Goal: Task Accomplishment & Management: Manage account settings

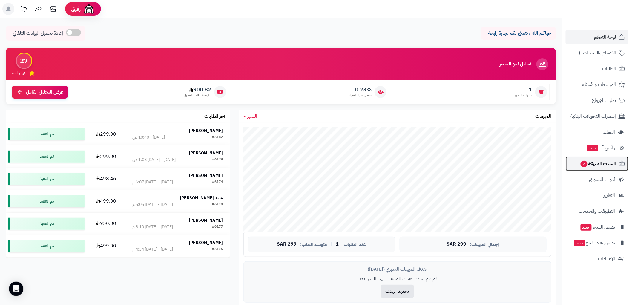
click at [602, 165] on span "السلات المتروكة 2" at bounding box center [598, 163] width 36 height 8
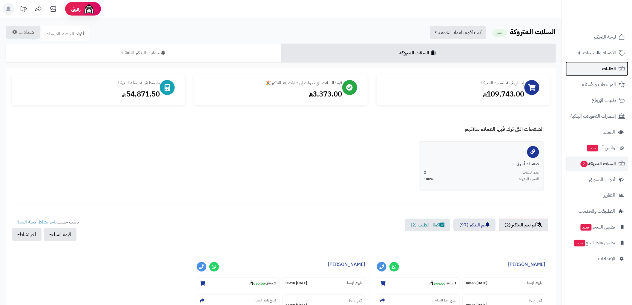
click at [612, 69] on span "الطلبات" at bounding box center [609, 68] width 14 height 8
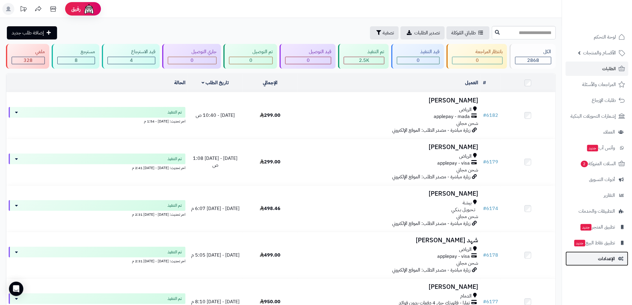
click at [609, 257] on span "الإعدادات" at bounding box center [606, 258] width 17 height 8
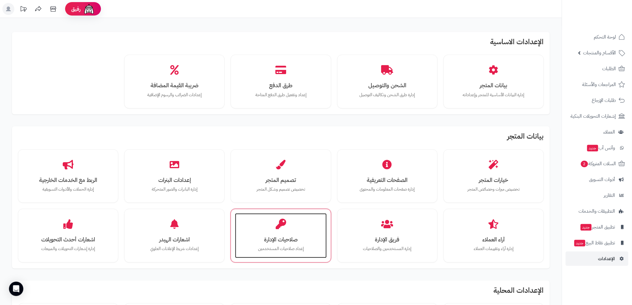
click at [288, 237] on h3 "صلاحيات الإدارة" at bounding box center [280, 239] width 79 height 6
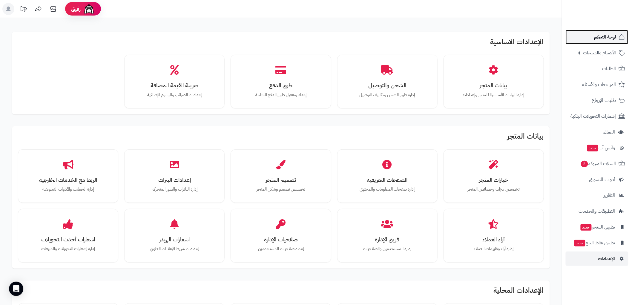
click at [608, 31] on link "لوحة التحكم" at bounding box center [596, 37] width 63 height 14
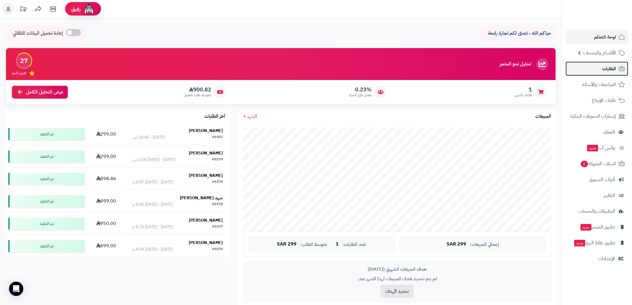
click at [605, 68] on span "الطلبات" at bounding box center [609, 68] width 14 height 8
click at [608, 52] on span "الأقسام والمنتجات" at bounding box center [599, 53] width 33 height 8
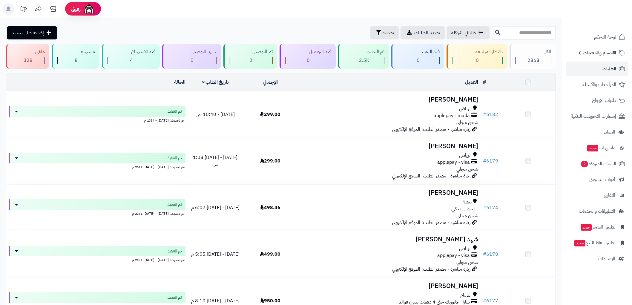
click at [594, 53] on span "الأقسام والمنتجات" at bounding box center [599, 53] width 33 height 8
click at [584, 50] on span "الأقسام والمنتجات" at bounding box center [599, 53] width 33 height 8
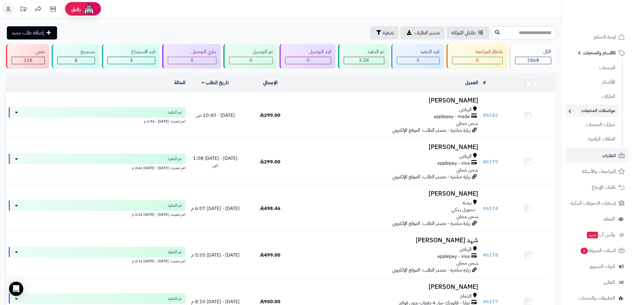
click at [577, 110] on link "مواصفات المنتجات" at bounding box center [591, 110] width 53 height 12
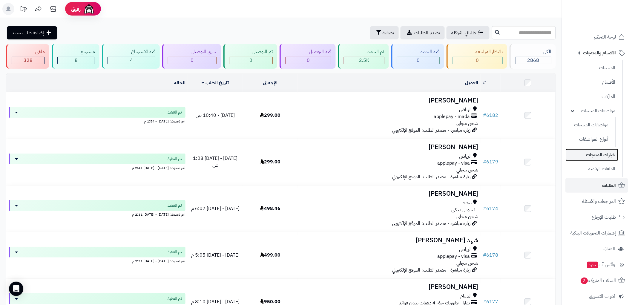
click at [605, 154] on link "خيارات المنتجات" at bounding box center [591, 155] width 53 height 12
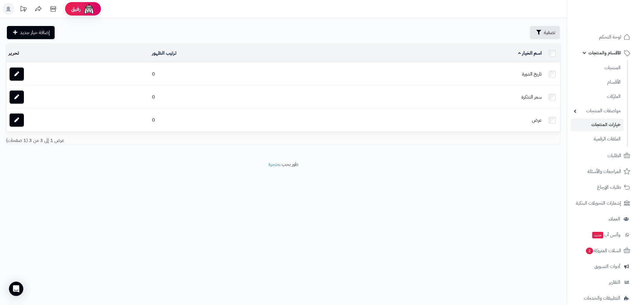
click at [614, 54] on span "الأقسام والمنتجات" at bounding box center [604, 53] width 33 height 8
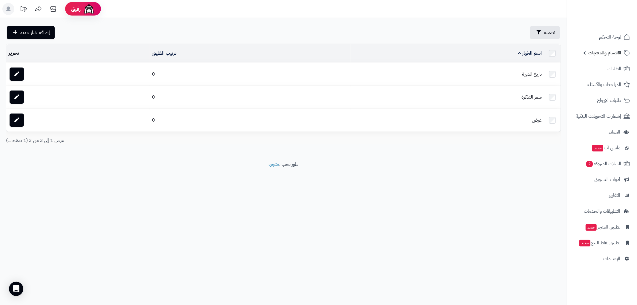
click at [614, 54] on span "الأقسام والمنتجات" at bounding box center [604, 53] width 33 height 8
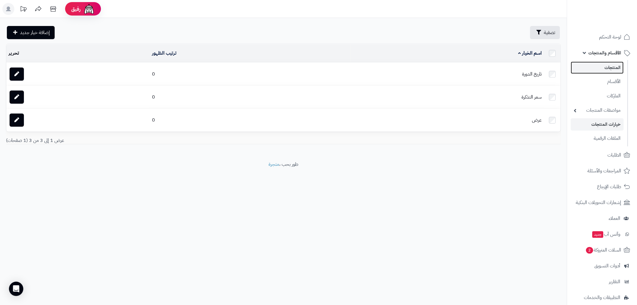
click at [610, 67] on link "المنتجات" at bounding box center [596, 67] width 53 height 12
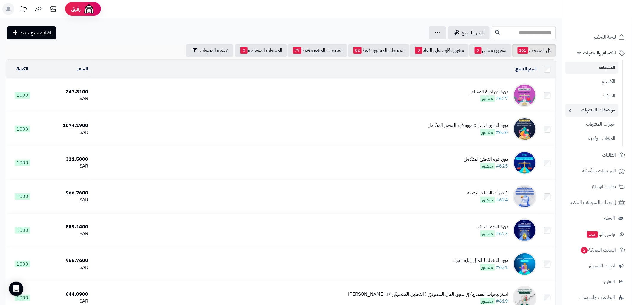
click at [586, 112] on link "مواصفات المنتجات" at bounding box center [591, 110] width 53 height 12
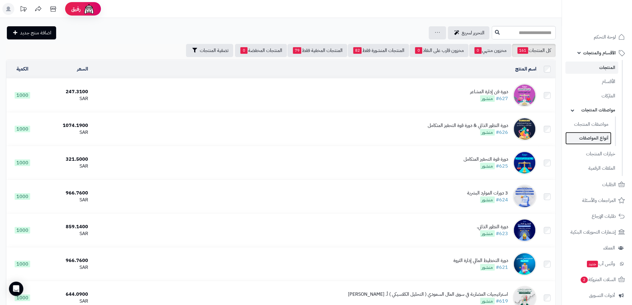
click at [599, 138] on link "أنواع المواصفات" at bounding box center [588, 138] width 46 height 12
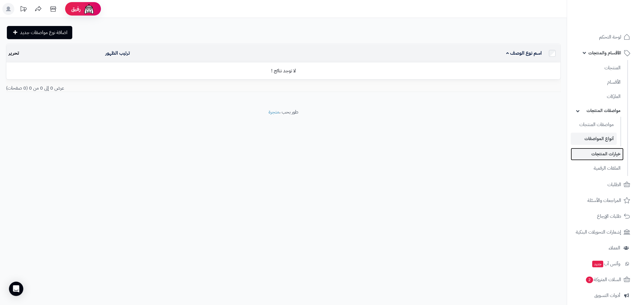
click at [606, 153] on link "خيارات المنتجات" at bounding box center [596, 154] width 53 height 12
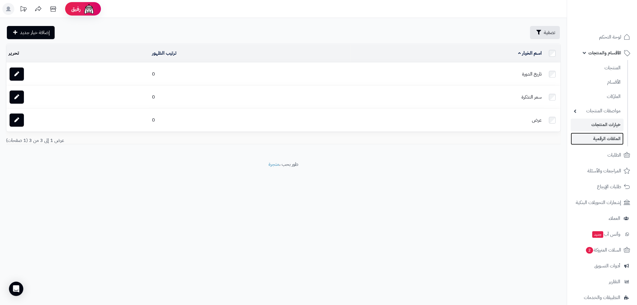
click at [603, 140] on link "الملفات الرقمية" at bounding box center [596, 139] width 53 height 12
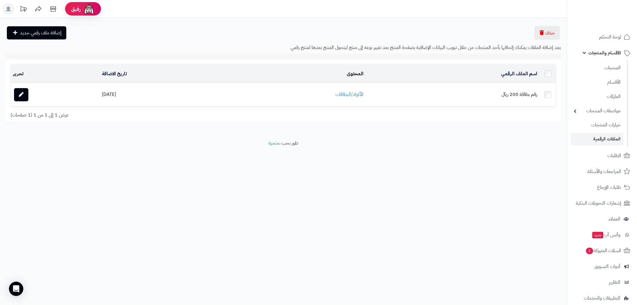
click at [600, 54] on span "الأقسام والمنتجات" at bounding box center [604, 53] width 33 height 8
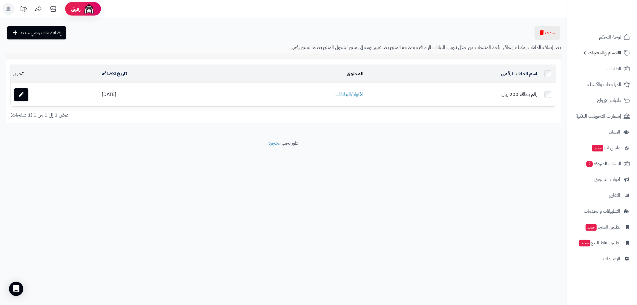
click at [600, 54] on span "الأقسام والمنتجات" at bounding box center [604, 53] width 33 height 8
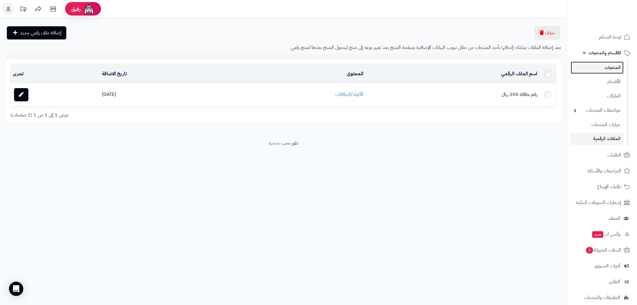
click at [608, 66] on link "المنتجات" at bounding box center [596, 67] width 53 height 12
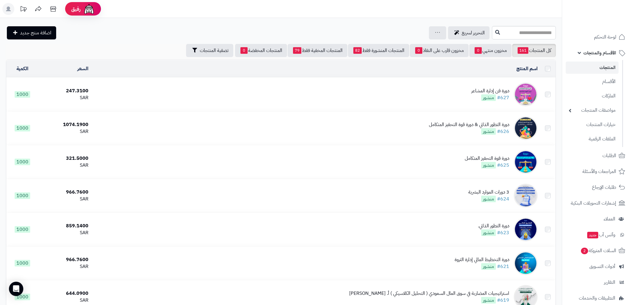
click at [435, 32] on icon at bounding box center [437, 32] width 5 height 4
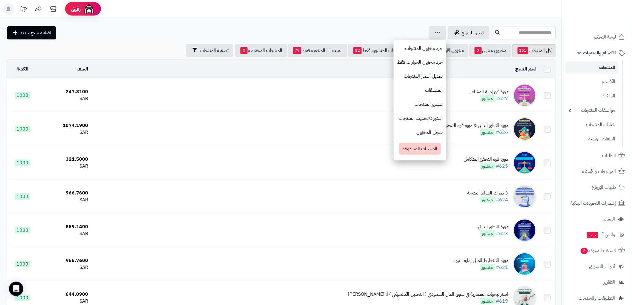
click at [578, 53] on link "الأقسام والمنتجات" at bounding box center [596, 53] width 63 height 14
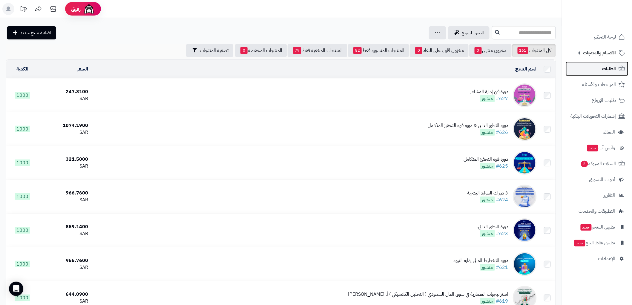
click at [610, 72] on span "الطلبات" at bounding box center [609, 68] width 14 height 8
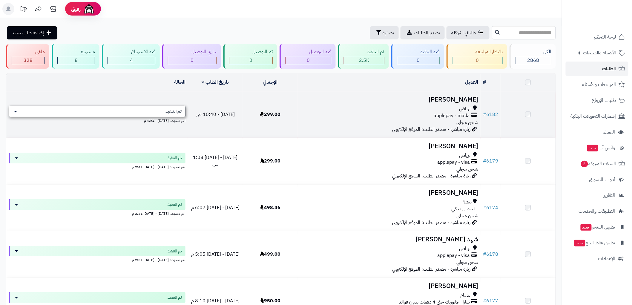
click at [18, 112] on div "تم التنفيذ" at bounding box center [97, 111] width 177 height 11
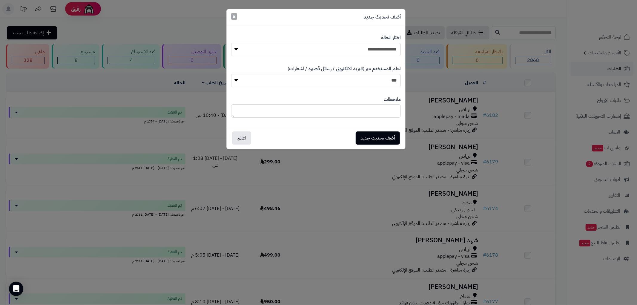
click at [233, 16] on span "×" at bounding box center [234, 16] width 4 height 9
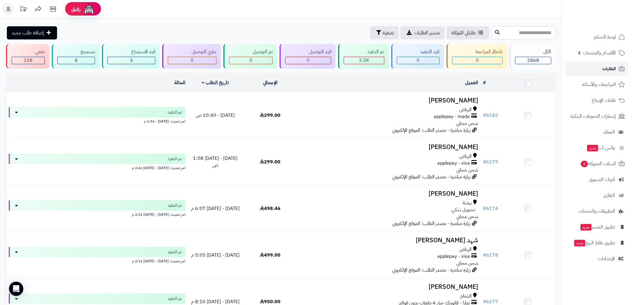
click at [606, 69] on span "الطلبات" at bounding box center [609, 68] width 14 height 8
click at [605, 53] on span "الأقسام والمنتجات" at bounding box center [599, 53] width 33 height 8
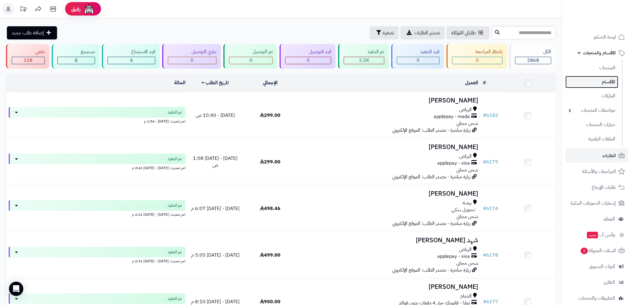
click at [599, 80] on link "الأقسام" at bounding box center [591, 82] width 53 height 12
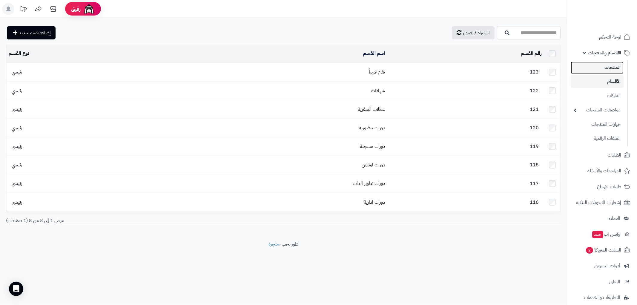
click at [612, 70] on link "المنتجات" at bounding box center [596, 67] width 53 height 12
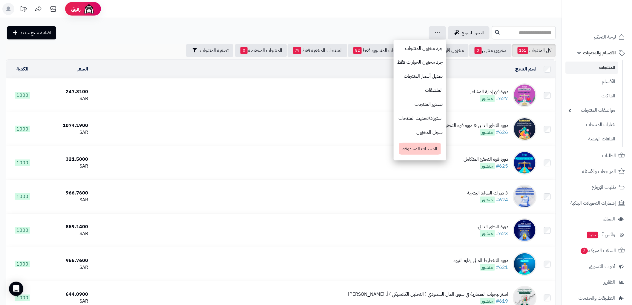
click at [305, 30] on div "التحرير لسريع جرد مخزون المنتجات جرد مخزون الخيارات فقط تعديل أسعار المنتجات ال…" at bounding box center [248, 32] width 484 height 13
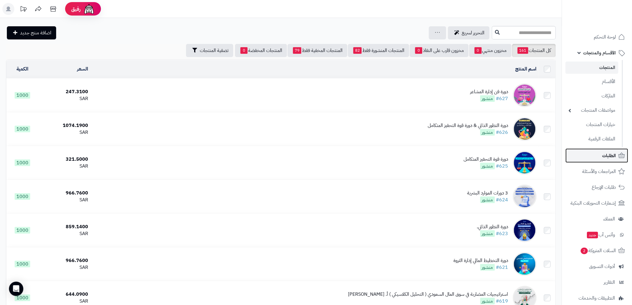
click at [612, 155] on span "الطلبات" at bounding box center [609, 155] width 14 height 8
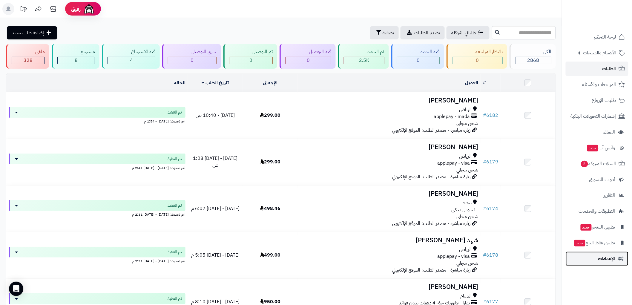
click at [620, 257] on icon at bounding box center [620, 258] width 5 height 4
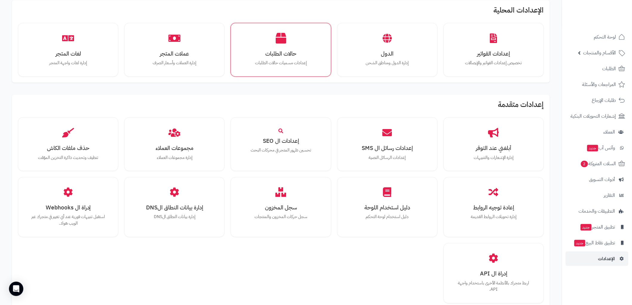
scroll to position [298, 0]
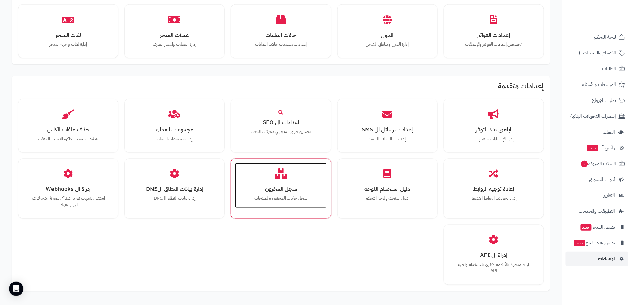
click at [288, 191] on h3 "سجل المخزون" at bounding box center [280, 189] width 79 height 6
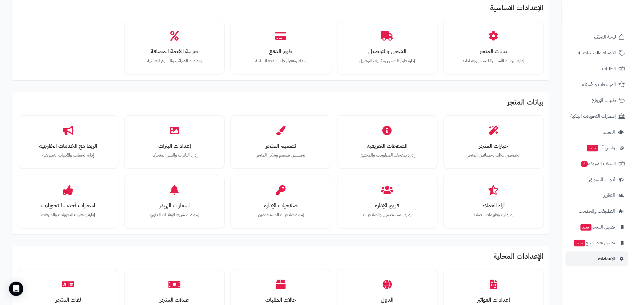
scroll to position [33, 0]
click at [609, 50] on span "الأقسام والمنتجات" at bounding box center [599, 53] width 33 height 8
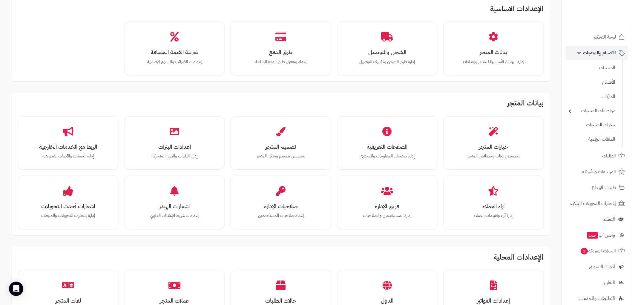
click at [607, 46] on link "الأقسام والمنتجات" at bounding box center [596, 53] width 63 height 14
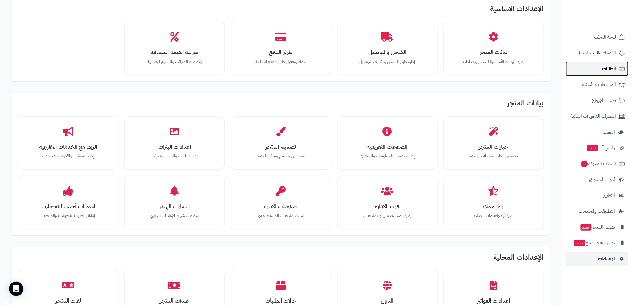
click at [607, 68] on span "الطلبات" at bounding box center [609, 68] width 14 height 8
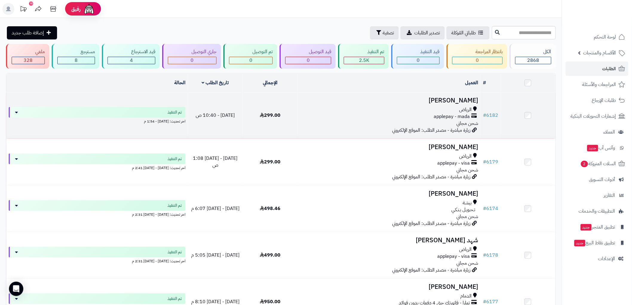
click at [518, 113] on td at bounding box center [527, 115] width 55 height 46
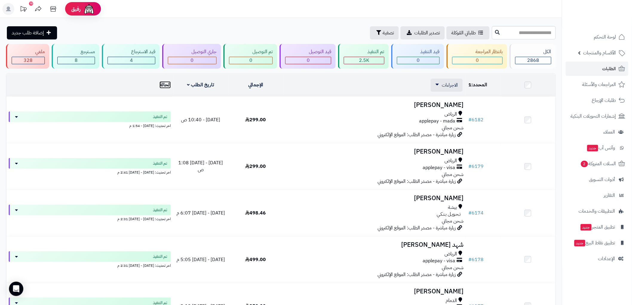
click at [166, 84] on link "الحالة" at bounding box center [164, 84] width 11 height 7
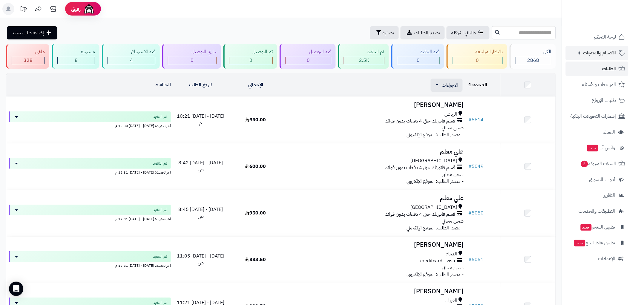
click at [609, 56] on span "الأقسام والمنتجات" at bounding box center [599, 53] width 33 height 8
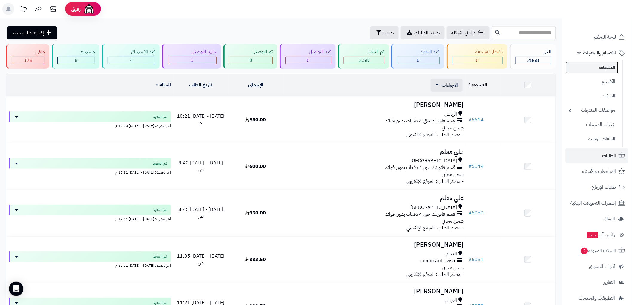
click at [607, 66] on link "المنتجات" at bounding box center [591, 67] width 53 height 12
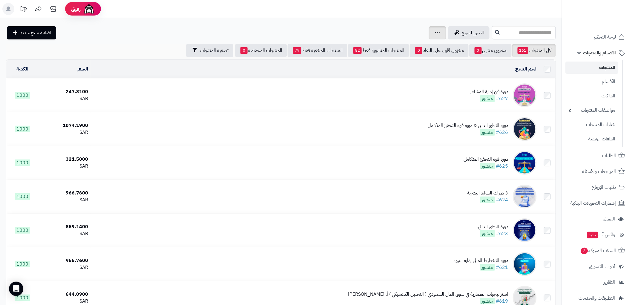
click at [429, 32] on div "جرد مخزون المنتجات جرد مخزون الخيارات فقط تعديل أسعار المنتجات الملصقات تصدير ا…" at bounding box center [437, 32] width 17 height 13
click at [435, 32] on icon at bounding box center [437, 32] width 5 height 4
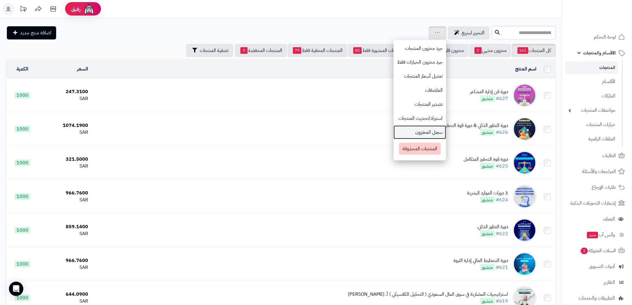
click at [393, 134] on link "سجل المخزون" at bounding box center [419, 132] width 53 height 14
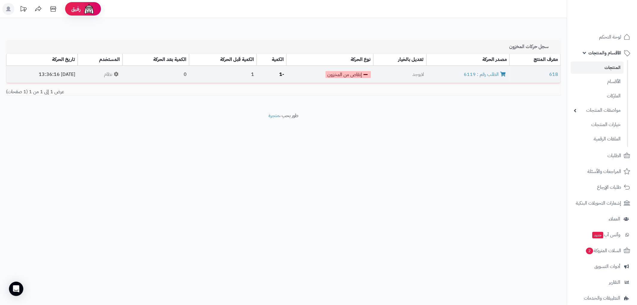
click at [120, 75] on span "نظام" at bounding box center [112, 74] width 16 height 7
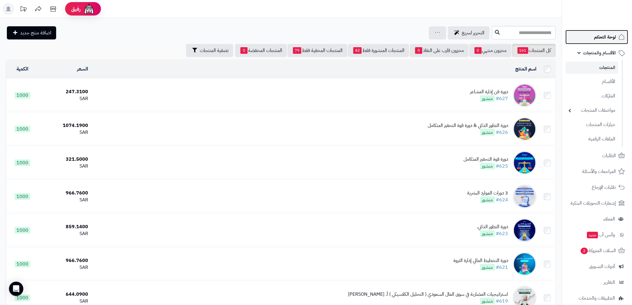
click at [605, 39] on span "لوحة التحكم" at bounding box center [605, 37] width 22 height 8
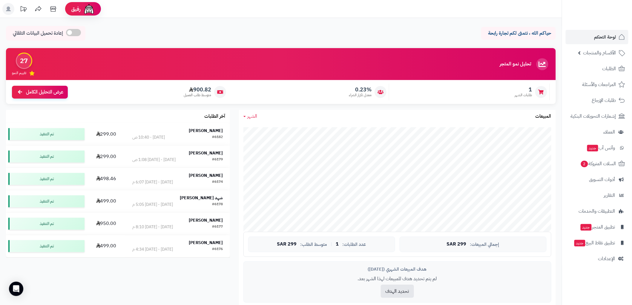
click at [8, 12] on rect at bounding box center [8, 9] width 12 height 12
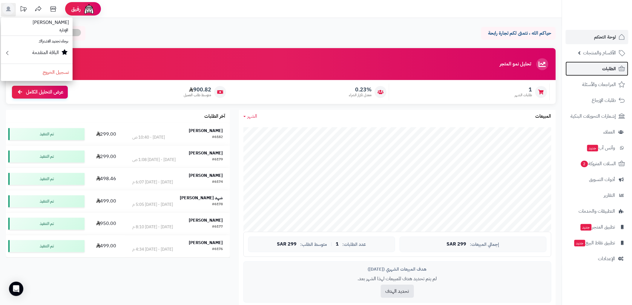
click at [607, 66] on span "الطلبات" at bounding box center [609, 68] width 14 height 8
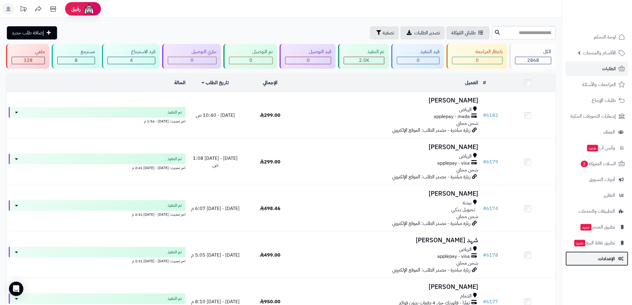
click at [610, 259] on span "الإعدادات" at bounding box center [606, 258] width 17 height 8
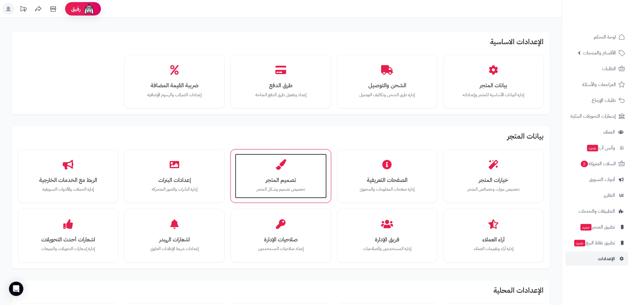
click at [291, 182] on h3 "تصميم المتجر" at bounding box center [280, 180] width 79 height 6
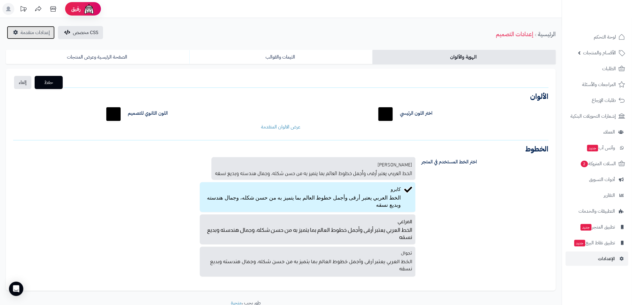
click at [35, 32] on span "إعدادات متقدمة" at bounding box center [35, 32] width 29 height 7
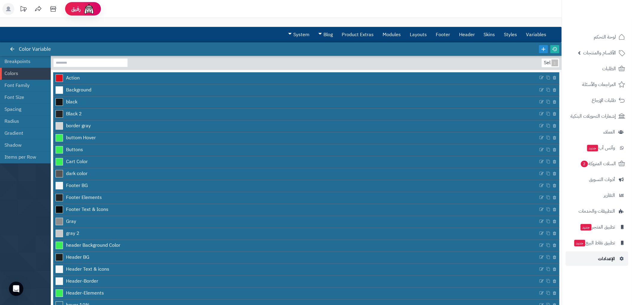
click at [607, 261] on span "الإعدادات" at bounding box center [606, 258] width 17 height 8
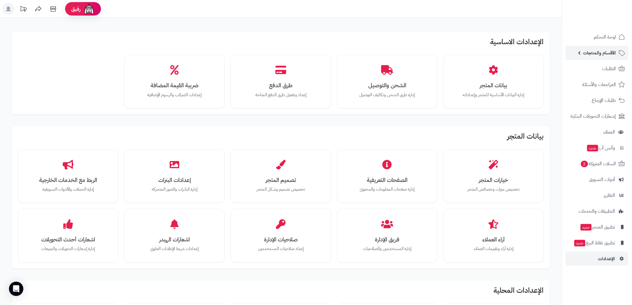
click at [607, 50] on span "الأقسام والمنتجات" at bounding box center [599, 53] width 33 height 8
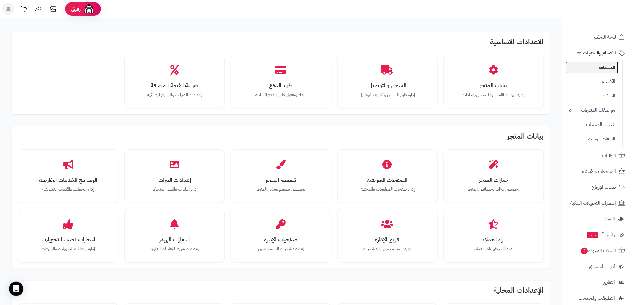
click at [613, 66] on link "المنتجات" at bounding box center [591, 67] width 53 height 12
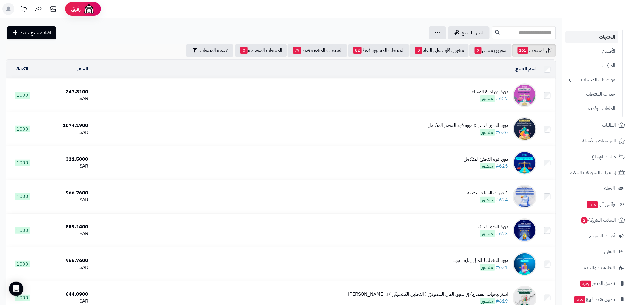
scroll to position [55, 0]
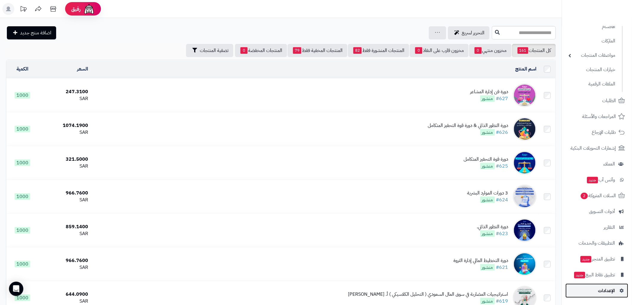
click at [609, 290] on span "الإعدادات" at bounding box center [606, 290] width 17 height 8
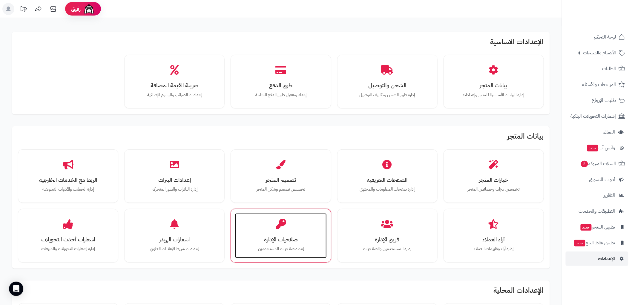
click at [276, 227] on icon at bounding box center [280, 224] width 10 height 10
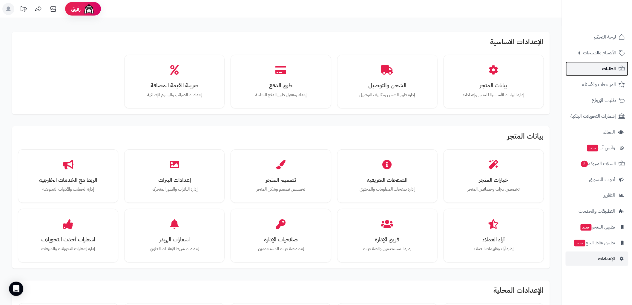
click at [597, 67] on link "الطلبات" at bounding box center [596, 68] width 63 height 14
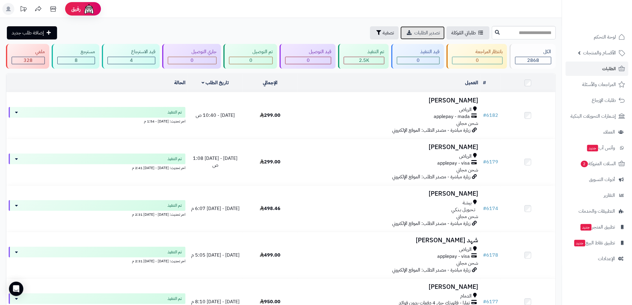
click at [414, 34] on span "تصدير الطلبات" at bounding box center [427, 32] width 26 height 7
click at [451, 33] on span "طلباتي المُوكلة" at bounding box center [463, 32] width 24 height 7
click at [603, 50] on span "الأقسام والمنتجات" at bounding box center [599, 53] width 33 height 8
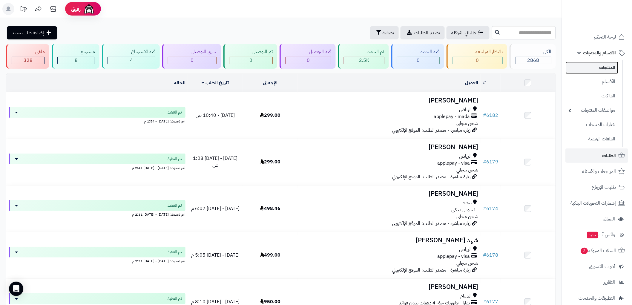
click at [611, 68] on link "المنتجات" at bounding box center [591, 67] width 53 height 12
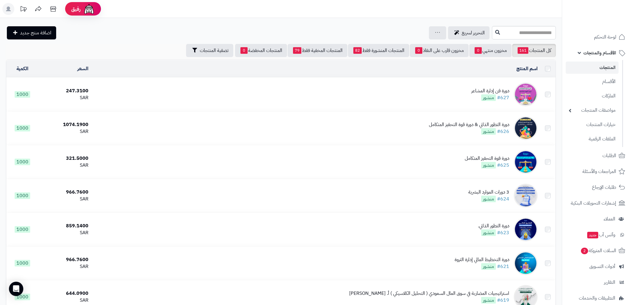
click at [606, 54] on span "الأقسام والمنتجات" at bounding box center [599, 53] width 33 height 8
click at [579, 51] on link "الأقسام والمنتجات" at bounding box center [596, 53] width 63 height 14
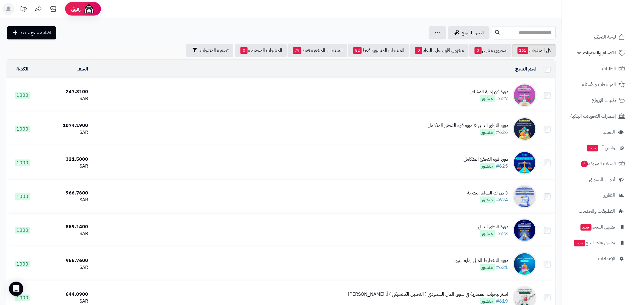
click at [579, 51] on link "الأقسام والمنتجات" at bounding box center [596, 53] width 63 height 14
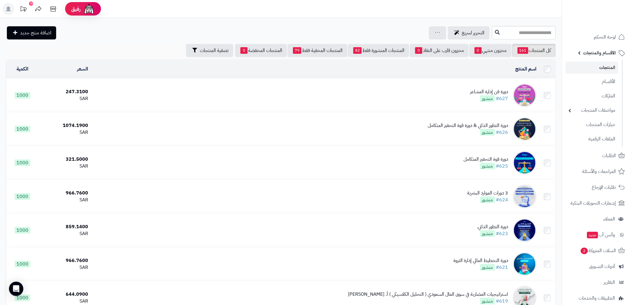
click at [595, 51] on span "الأقسام والمنتجات" at bounding box center [599, 53] width 33 height 8
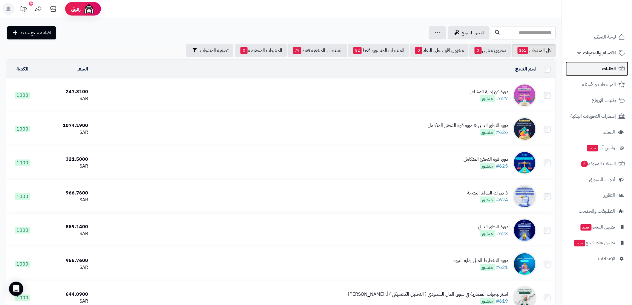
click at [610, 70] on span "الطلبات" at bounding box center [609, 68] width 14 height 8
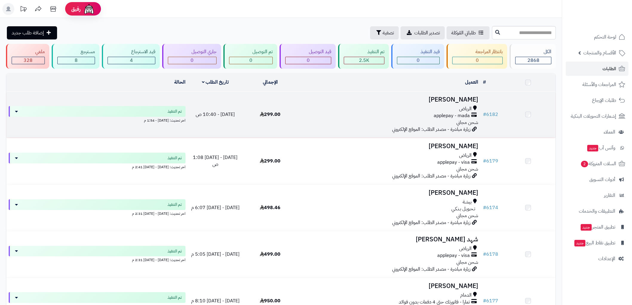
click at [321, 103] on td "بثينة عسيري الرياض applepay - mada شحن مجاني زيارة مباشرة - مصدر الطلب: الموقع …" at bounding box center [389, 114] width 183 height 46
click at [362, 114] on div "applepay - mada" at bounding box center [389, 116] width 178 height 7
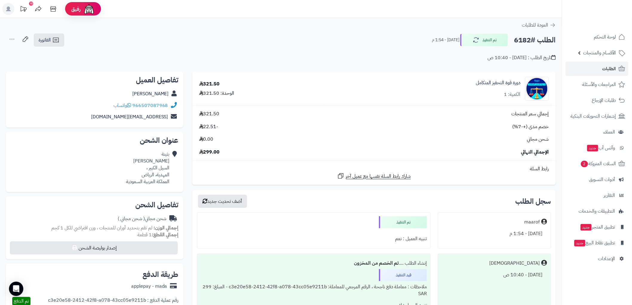
scroll to position [33, 0]
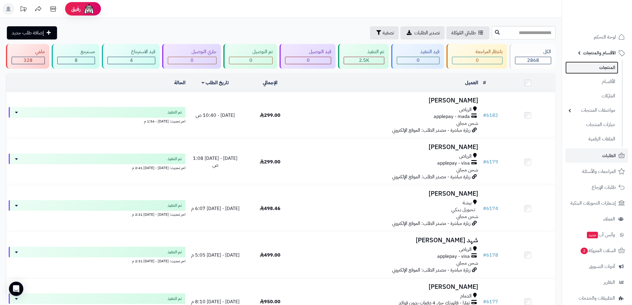
click at [603, 70] on link "المنتجات" at bounding box center [591, 67] width 53 height 12
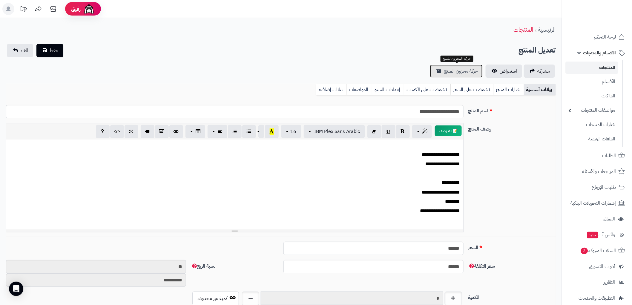
click at [464, 70] on span "حركة مخزون المنتج" at bounding box center [460, 70] width 34 height 7
click at [454, 67] on span "حركة مخزون المنتج" at bounding box center [460, 70] width 34 height 7
click at [458, 247] on input "******" at bounding box center [373, 247] width 180 height 13
type input "******"
type input "**********"
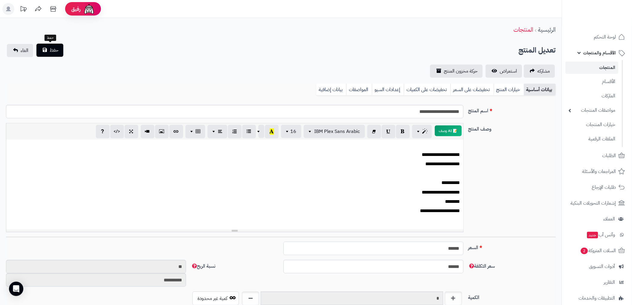
type input "******"
click at [52, 52] on span "حفظ" at bounding box center [54, 50] width 9 height 7
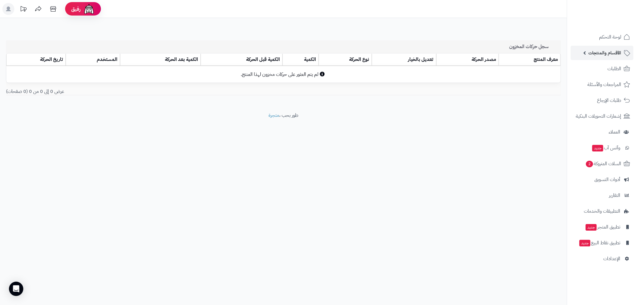
click at [611, 54] on span "الأقسام والمنتجات" at bounding box center [604, 53] width 33 height 8
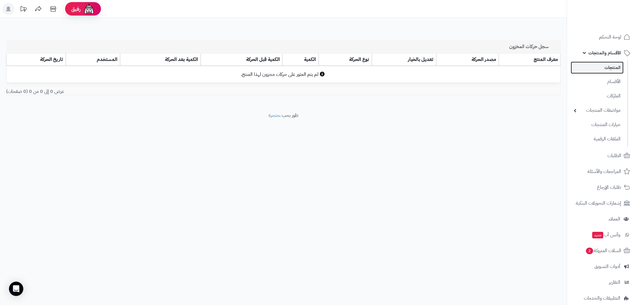
click at [610, 64] on link "المنتجات" at bounding box center [596, 67] width 53 height 12
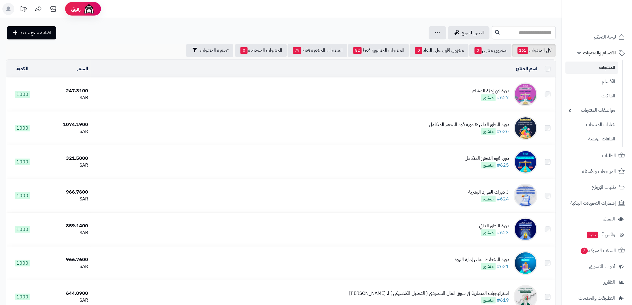
click at [457, 94] on td "دورة فن إدارة المشاعر #627 منشور" at bounding box center [315, 94] width 449 height 33
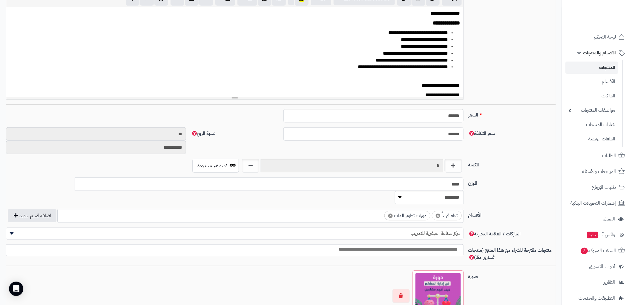
scroll to position [133, 0]
click at [349, 166] on input "text" at bounding box center [352, 165] width 182 height 13
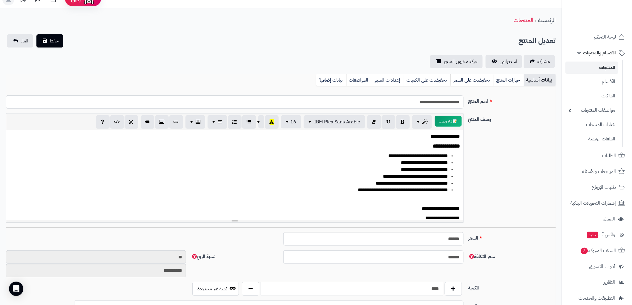
scroll to position [0, 0]
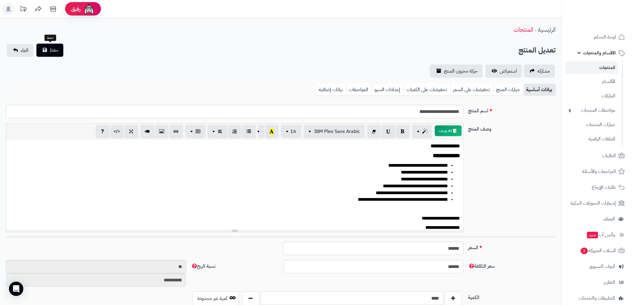
type input "****"
click at [55, 49] on span "حفظ" at bounding box center [54, 50] width 9 height 7
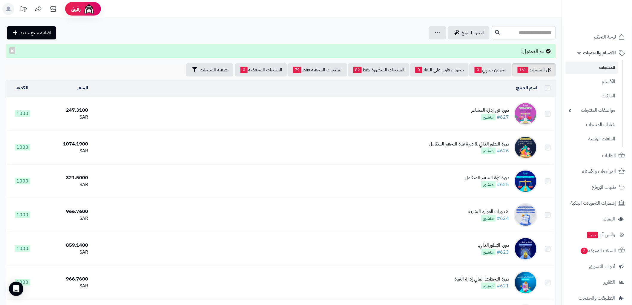
click at [446, 110] on td "دورة فن إدارة المشاعر #627 منشور" at bounding box center [315, 113] width 449 height 33
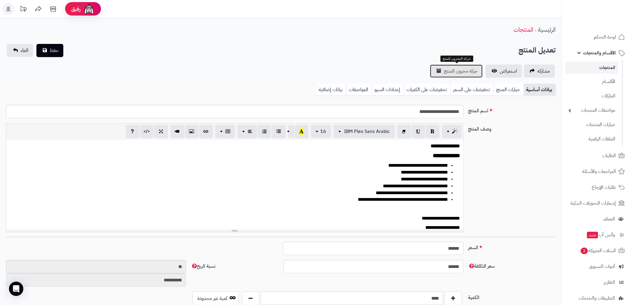
click at [459, 69] on span "حركة مخزون المنتج" at bounding box center [460, 70] width 34 height 7
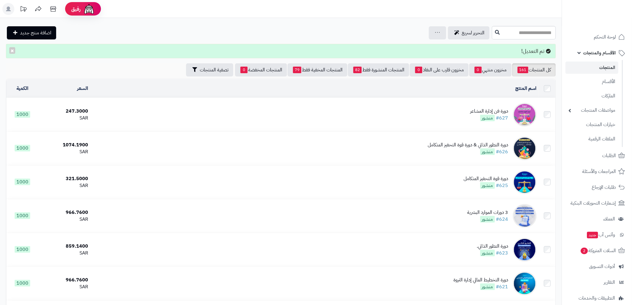
click at [482, 109] on div "دورة فن إدارة المشاعر" at bounding box center [489, 111] width 38 height 7
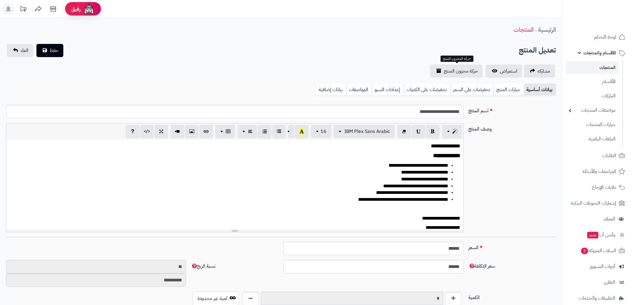
click at [449, 70] on span "حركة مخزون المنتج" at bounding box center [460, 70] width 34 height 7
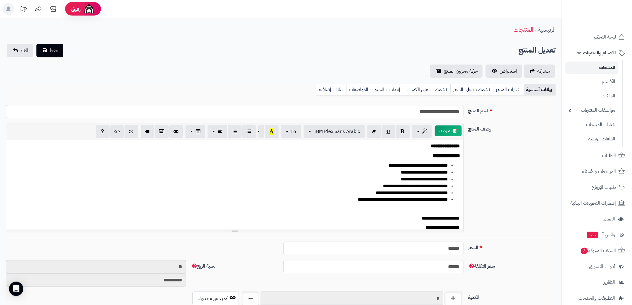
click at [459, 246] on input "******" at bounding box center [373, 247] width 180 height 13
type input "******"
type input "**********"
type input "******"
click at [57, 51] on span "حفظ" at bounding box center [54, 50] width 9 height 7
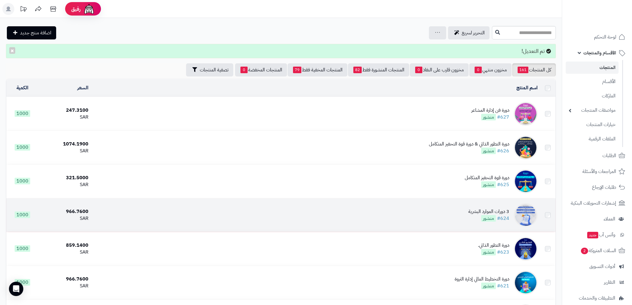
click at [477, 208] on div "3 دورات الموارد البشرية" at bounding box center [488, 211] width 41 height 7
click at [470, 208] on div "3 دورات الموارد البشرية" at bounding box center [488, 211] width 41 height 7
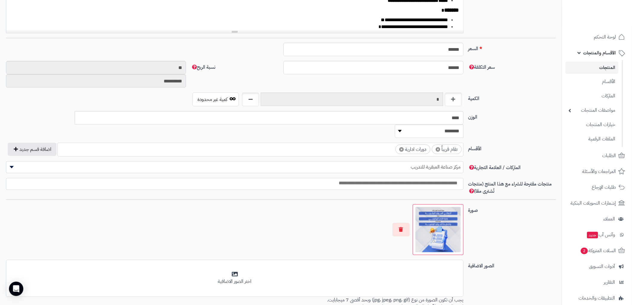
scroll to position [199, 0]
click at [387, 103] on input "text" at bounding box center [352, 99] width 182 height 13
type input "****"
click at [529, 91] on div "**********" at bounding box center [281, 77] width 554 height 32
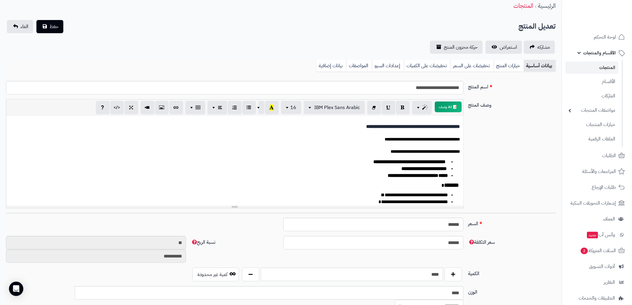
scroll to position [0, 0]
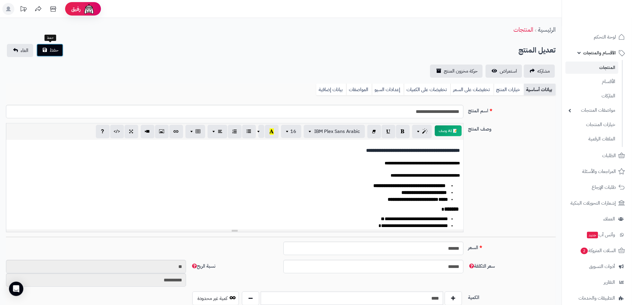
click at [48, 50] on button "حفظ" at bounding box center [49, 50] width 27 height 13
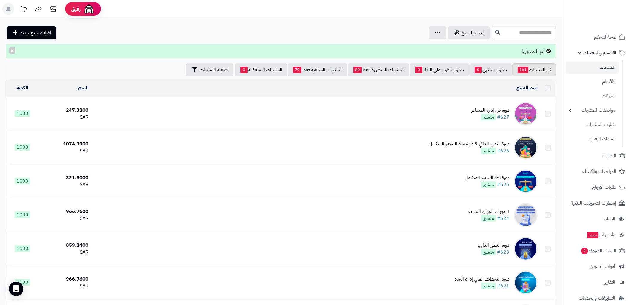
click at [458, 110] on td "دورة فن إدارة المشاعر #627 منشور" at bounding box center [315, 113] width 449 height 33
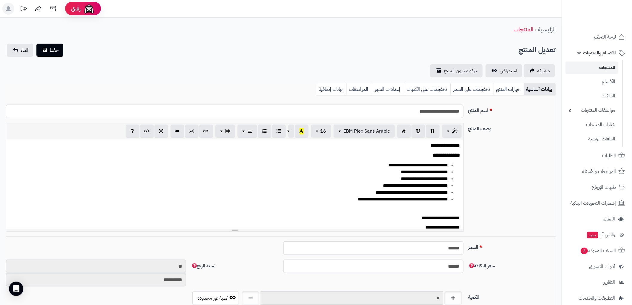
scroll to position [166, 0]
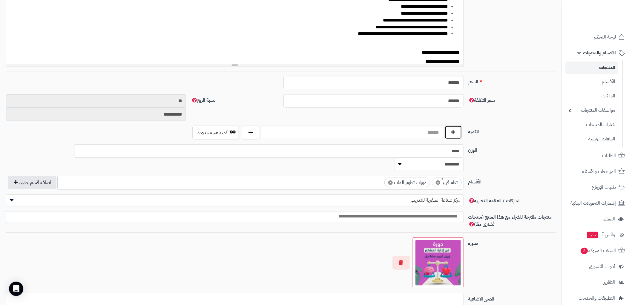
click at [453, 128] on button "button" at bounding box center [452, 132] width 17 height 14
click at [452, 128] on button "button" at bounding box center [452, 132] width 17 height 14
drag, startPoint x: 416, startPoint y: 131, endPoint x: 448, endPoint y: 131, distance: 31.6
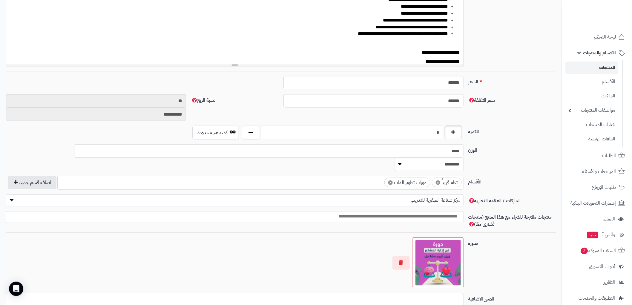
click at [448, 131] on div "*" at bounding box center [351, 133] width 223 height 14
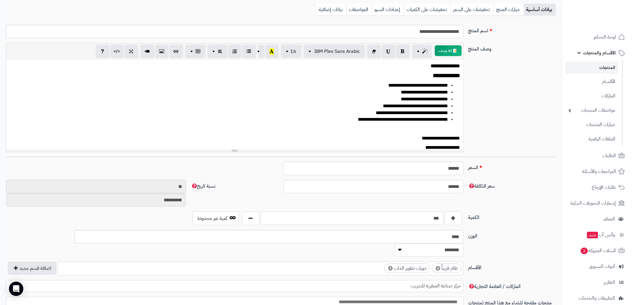
scroll to position [33, 0]
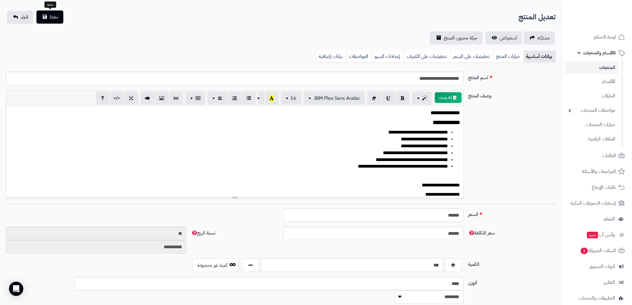
type input "***"
click at [55, 16] on span "حفظ" at bounding box center [54, 16] width 9 height 7
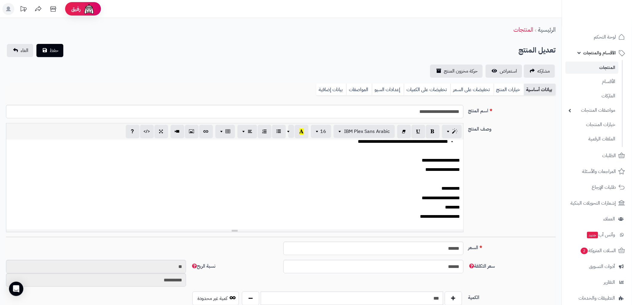
scroll to position [64, 0]
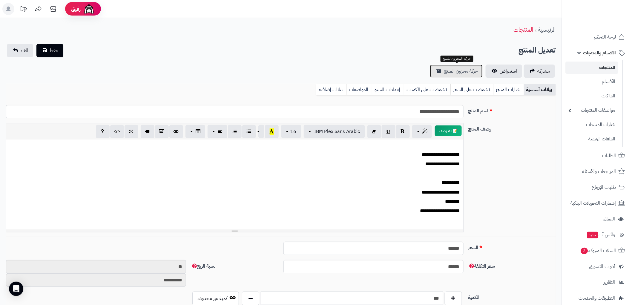
click at [461, 67] on span "حركة مخزون المنتج" at bounding box center [460, 70] width 34 height 7
click at [449, 154] on p "**********" at bounding box center [237, 154] width 446 height 7
click at [51, 51] on span "حفظ" at bounding box center [54, 50] width 9 height 7
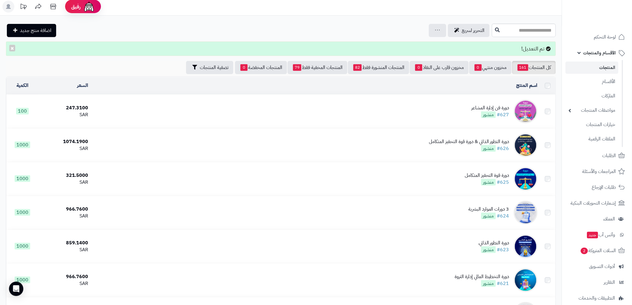
scroll to position [33, 0]
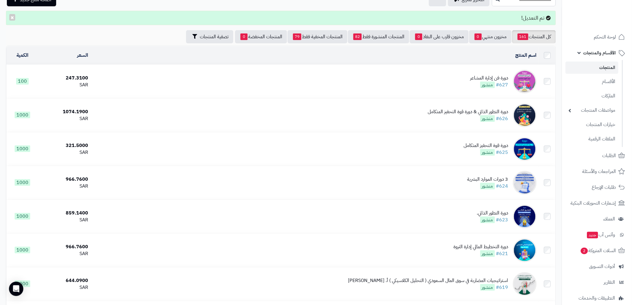
click at [460, 73] on td "دورة فن إدارة المشاعر #627 منشور" at bounding box center [314, 81] width 448 height 33
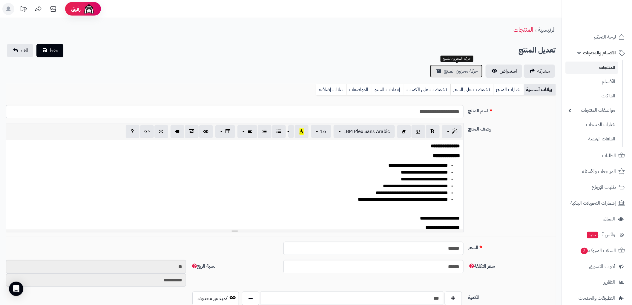
click at [462, 69] on span "حركة مخزون المنتج" at bounding box center [460, 70] width 34 height 7
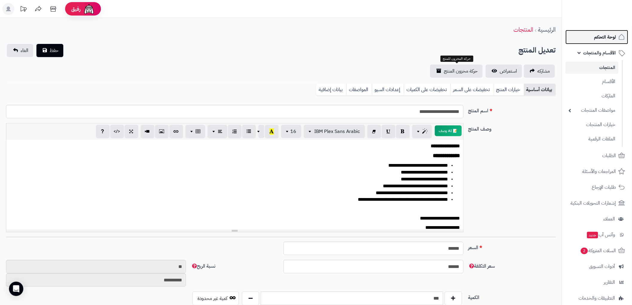
click at [603, 38] on span "لوحة التحكم" at bounding box center [605, 37] width 22 height 8
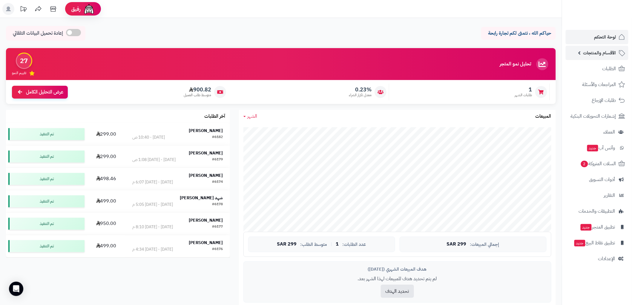
click at [609, 55] on span "الأقسام والمنتجات" at bounding box center [599, 53] width 33 height 8
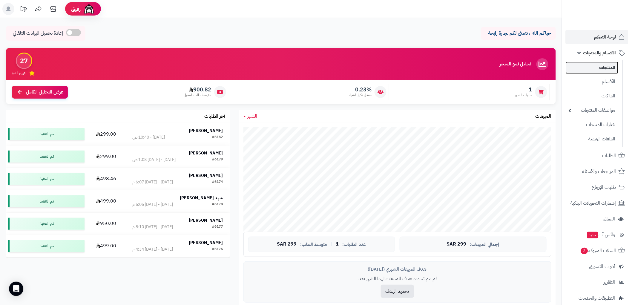
click at [606, 69] on link "المنتجات" at bounding box center [591, 67] width 53 height 12
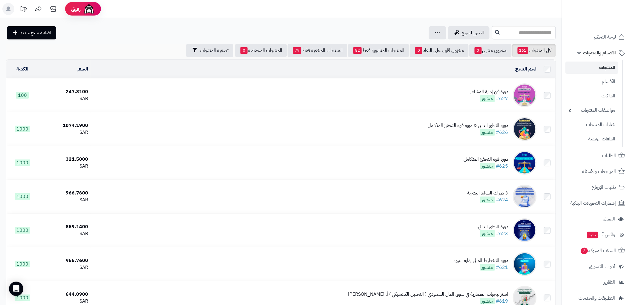
click at [463, 91] on td "دورة فن إدارة المشاعر #627 منشور" at bounding box center [314, 94] width 448 height 33
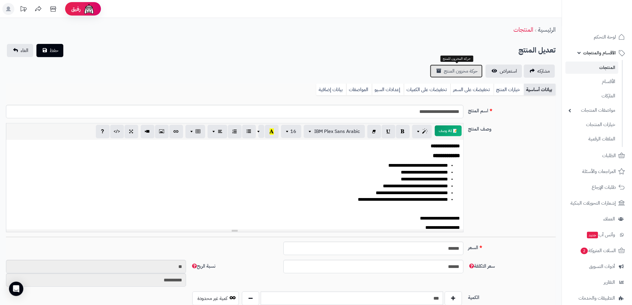
click at [449, 69] on span "حركة مخزون المنتج" at bounding box center [460, 70] width 34 height 7
click at [463, 72] on span "حركة مخزون المنتج" at bounding box center [460, 70] width 34 height 7
click at [590, 68] on link "المنتجات" at bounding box center [591, 67] width 53 height 12
